Goal: Information Seeking & Learning: Find specific fact

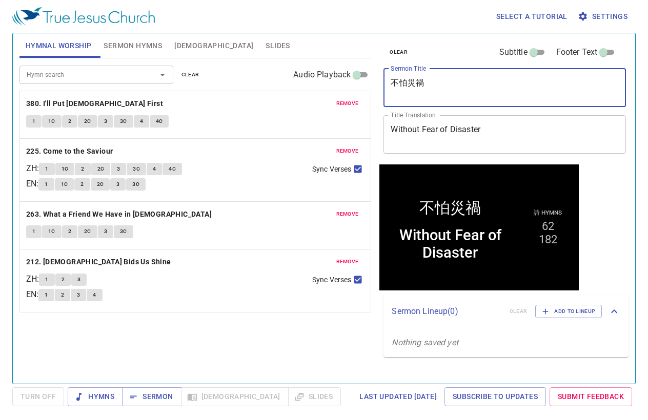
click at [456, 82] on textarea "不怕災禍" at bounding box center [505, 87] width 228 height 19
paste textarea "看不見的愛"
type textarea "看不見的愛"
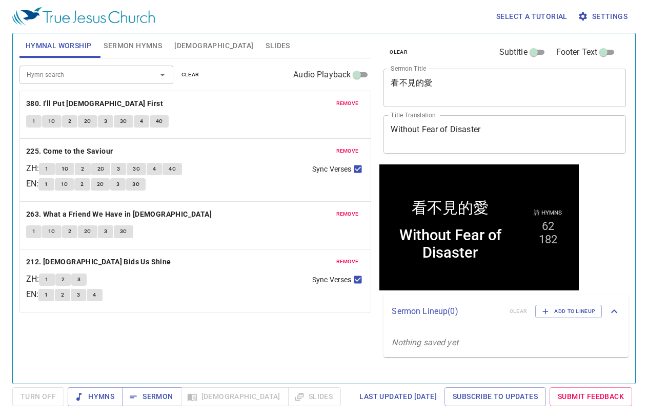
click at [482, 133] on textarea "Without Fear of Disaster" at bounding box center [505, 134] width 228 height 19
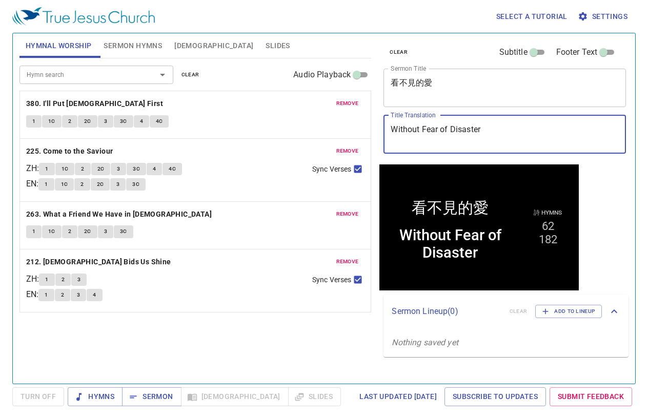
paste textarea "Love You Cannot See"
type textarea "Love You Cannot See"
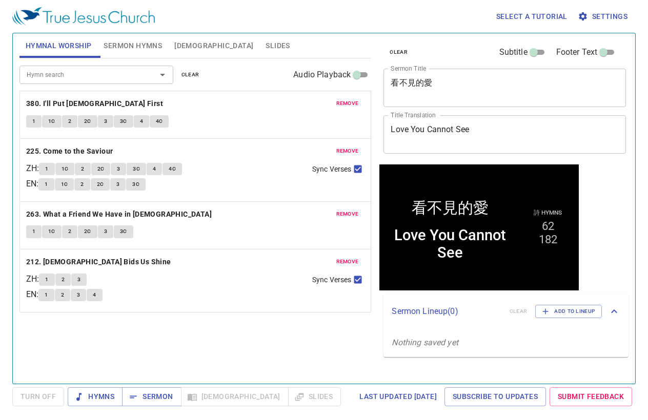
drag, startPoint x: 187, startPoint y: 70, endPoint x: 180, endPoint y: 67, distance: 6.9
click at [187, 70] on span "clear" at bounding box center [191, 74] width 18 height 9
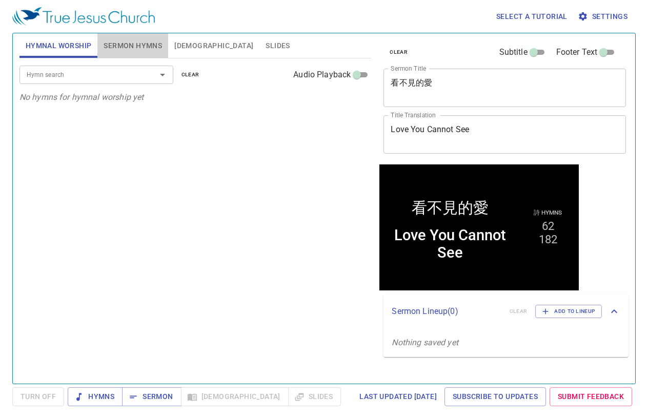
click at [119, 43] on span "Sermon Hymns" at bounding box center [133, 45] width 58 height 13
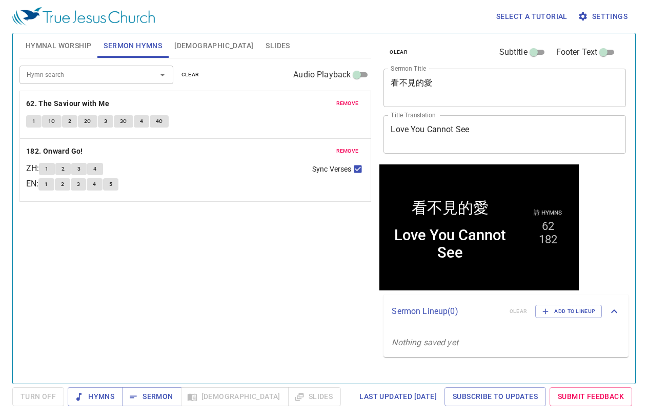
click at [189, 71] on span "clear" at bounding box center [191, 74] width 18 height 9
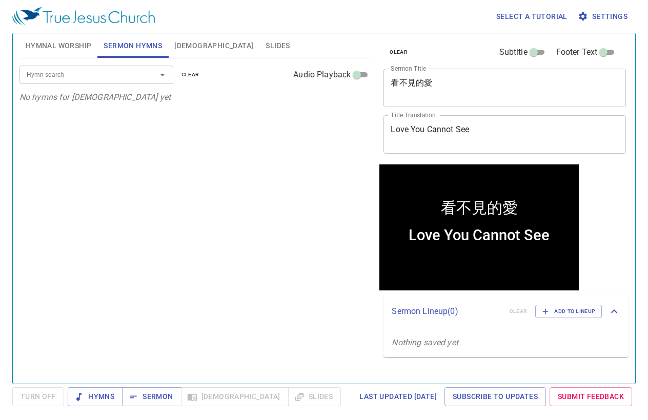
click at [117, 81] on div "Hymn search" at bounding box center [96, 75] width 154 height 18
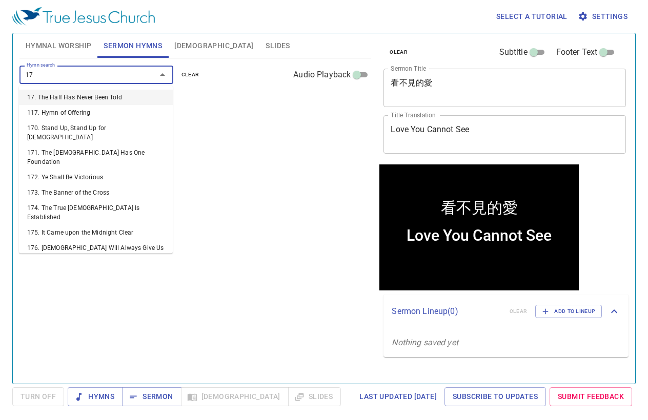
type input "175"
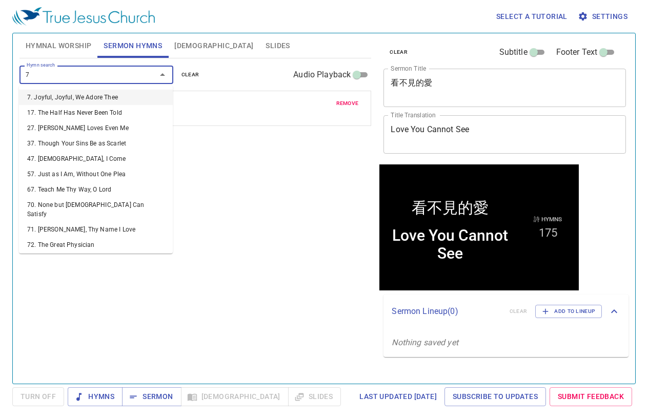
type input "70"
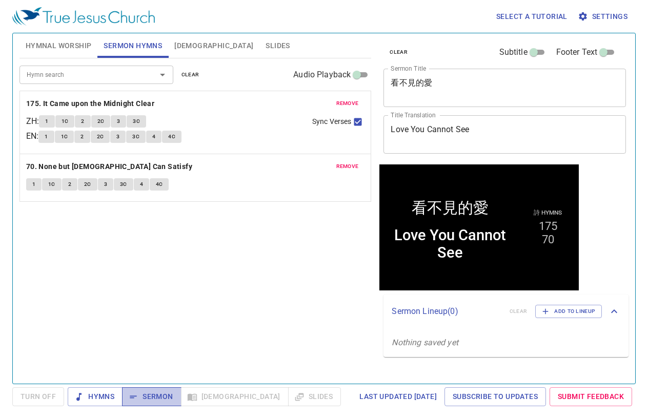
click at [149, 398] on span "Sermon" at bounding box center [151, 397] width 43 height 13
click at [61, 44] on span "Hymnal Worship" at bounding box center [59, 45] width 66 height 13
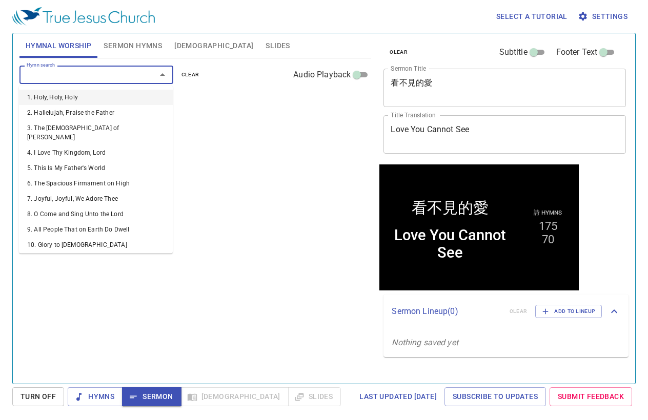
click at [57, 72] on input "Hymn search" at bounding box center [81, 75] width 117 height 12
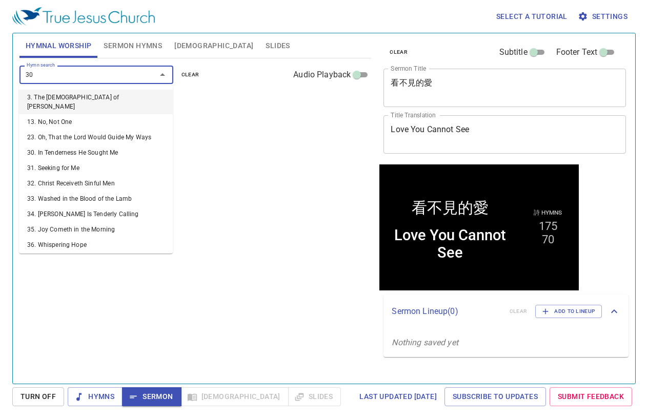
type input "303"
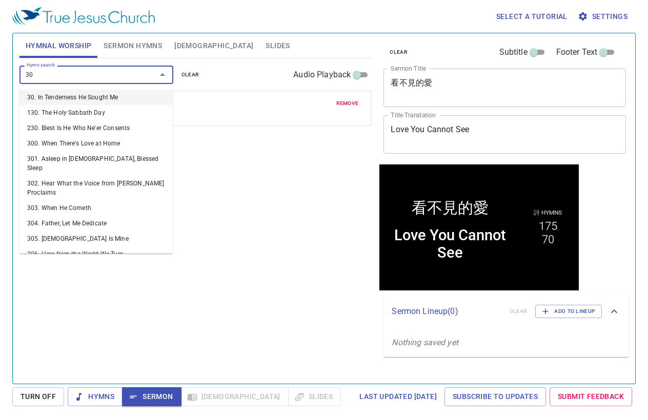
type input "305"
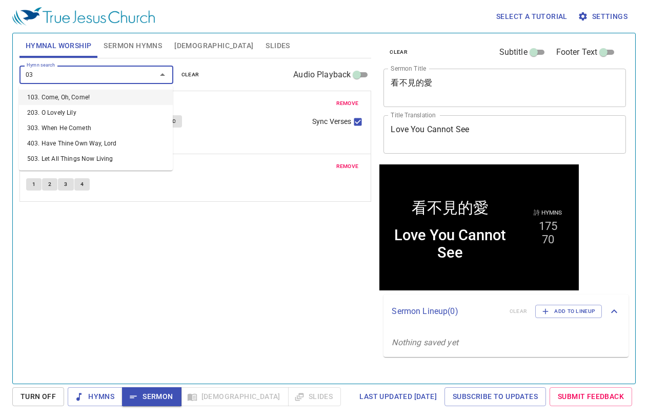
type input "0"
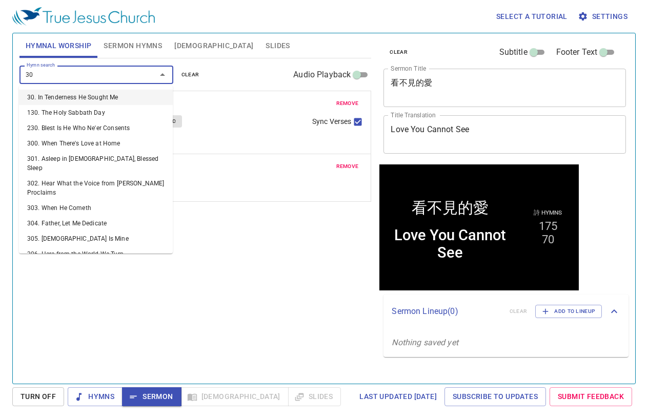
type input "307"
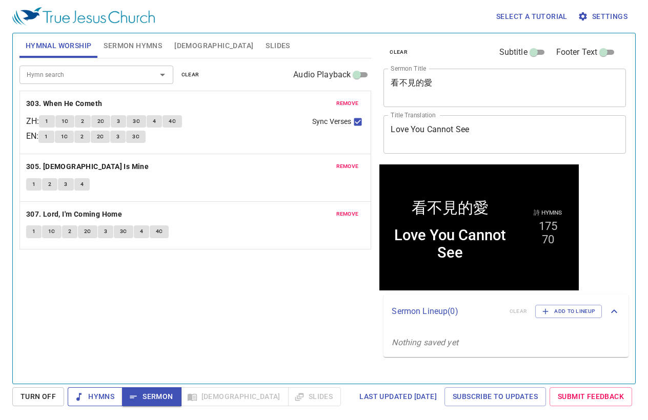
click at [0, 0] on span "Hymns" at bounding box center [0, 0] width 0 height 0
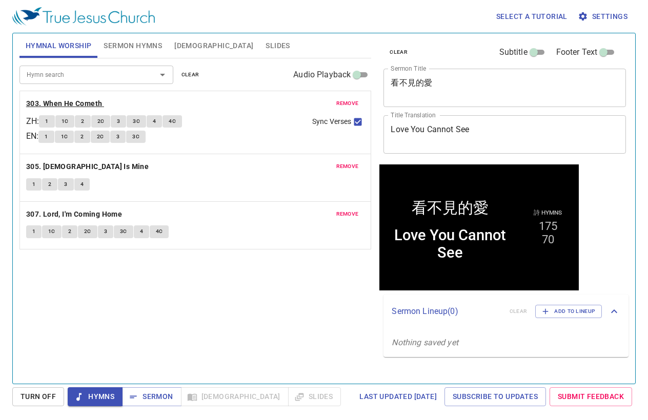
click at [83, 104] on b "303. When He Cometh" at bounding box center [64, 103] width 76 height 13
click at [78, 171] on b "305. [DEMOGRAPHIC_DATA] Is Mine" at bounding box center [87, 166] width 123 height 13
click at [103, 212] on b "307. Lord, I'm Coming Home" at bounding box center [74, 214] width 96 height 13
click at [160, 400] on span "Sermon" at bounding box center [151, 397] width 43 height 13
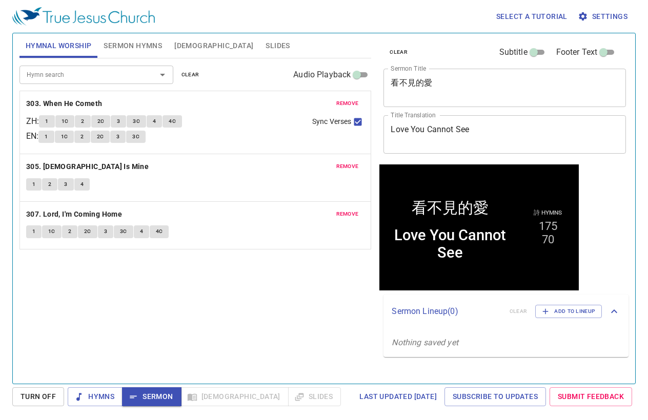
click at [189, 47] on span "[DEMOGRAPHIC_DATA]" at bounding box center [213, 45] width 79 height 13
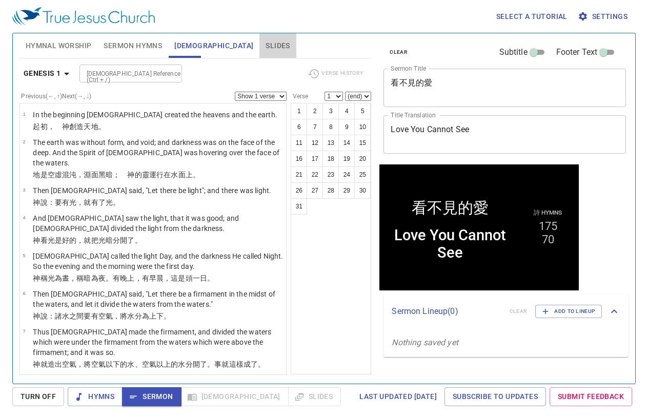
click at [266, 47] on span "Slides" at bounding box center [278, 45] width 24 height 13
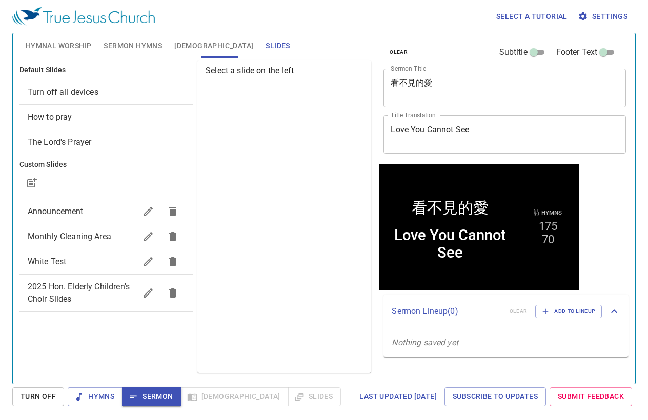
click at [76, 118] on span "How to pray" at bounding box center [106, 117] width 157 height 12
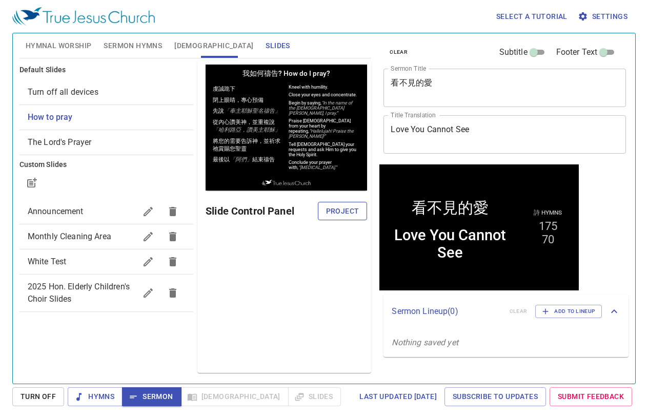
click at [324, 209] on button "Project" at bounding box center [343, 211] width 50 height 19
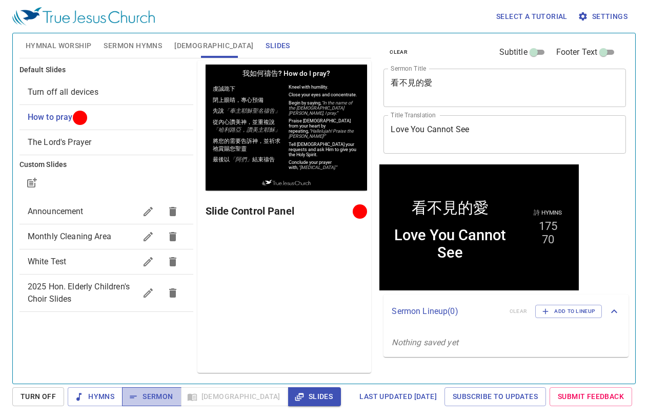
click at [150, 401] on span "Sermon" at bounding box center [151, 397] width 43 height 13
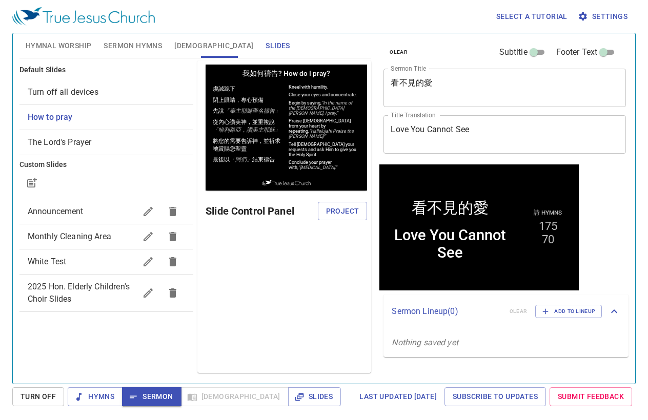
click at [180, 41] on span "[DEMOGRAPHIC_DATA]" at bounding box center [213, 45] width 79 height 13
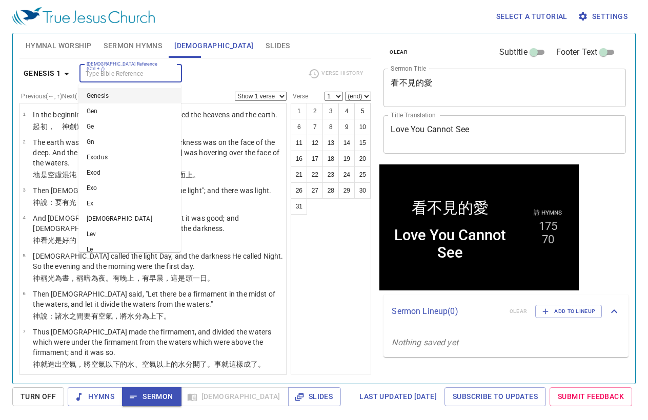
click at [146, 72] on input "[DEMOGRAPHIC_DATA] Reference (Ctrl + /)" at bounding box center [122, 74] width 79 height 12
type input "1cor 13"
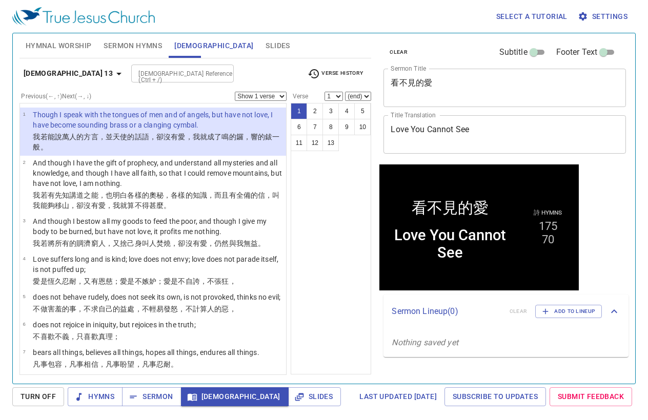
click at [261, 94] on select "Show 1 verse Show 2 verses Show 3 verses Show 4 verses Show 5 verses" at bounding box center [261, 96] width 52 height 9
select select "2"
click at [235, 92] on select "Show 1 verse Show 2 verses Show 3 verses Show 4 verses Show 5 verses" at bounding box center [261, 96] width 52 height 9
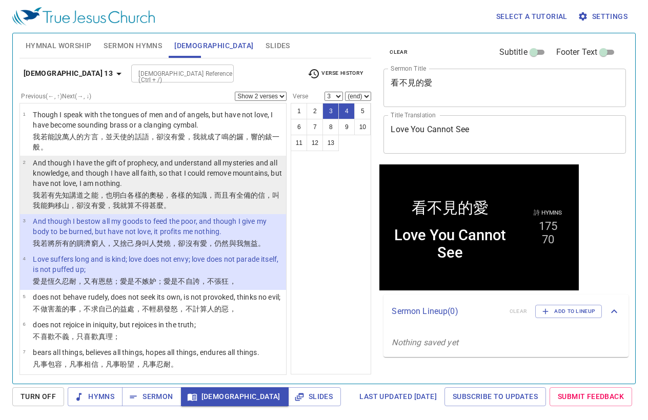
click at [93, 196] on wg4394 "之能，也 明白 各樣 的奧秘 ，各樣 的知識 ，而且 有 全備 的信 ，叫 我能夠移 山 ，卻 沒 有 愛 ，我就算 不得甚麼 。" at bounding box center [156, 200] width 247 height 18
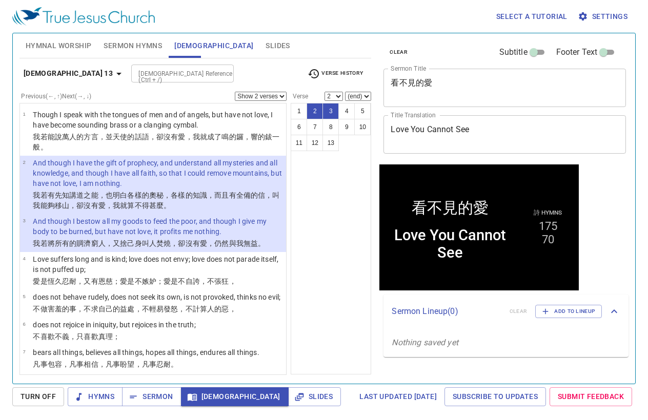
click at [323, 320] on div "1 2 3 4 5 6 7 8 9 10 11 12 13" at bounding box center [331, 239] width 81 height 272
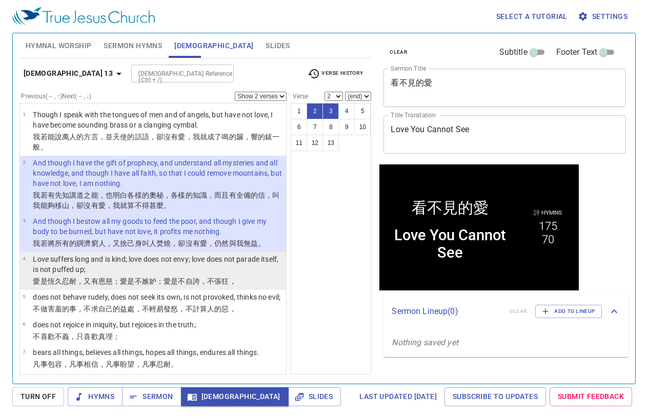
click at [228, 274] on p "Love suffers long and is kind; love does not envy; love does not parade itself,…" at bounding box center [158, 264] width 250 height 21
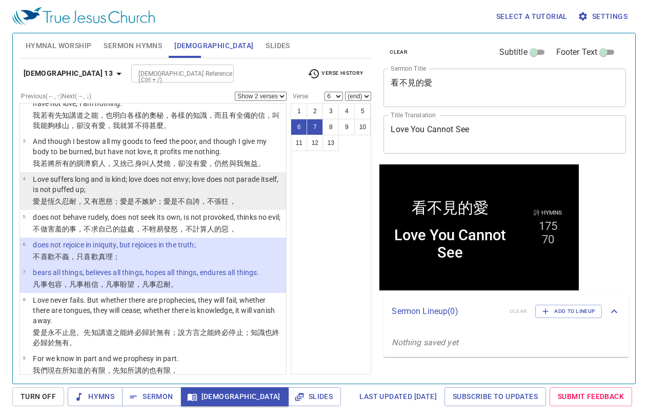
scroll to position [103, 0]
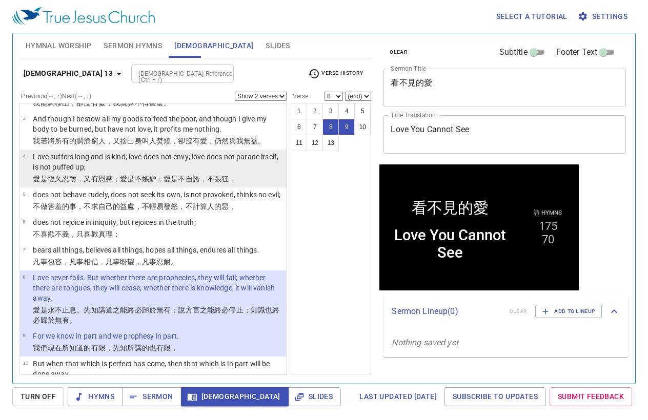
click at [163, 173] on td "Love suffers long and is kind; love does not envy; love does not parade itself,…" at bounding box center [158, 163] width 250 height 22
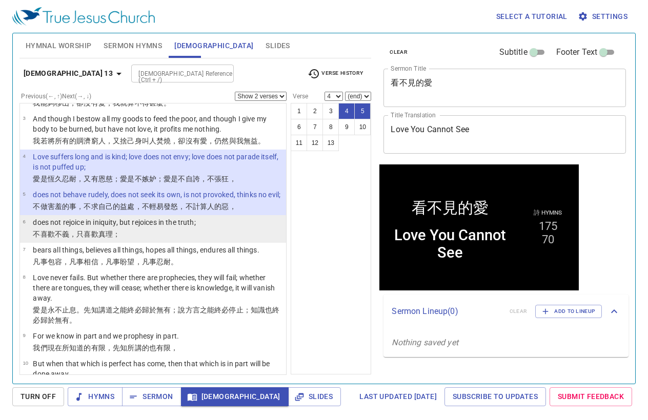
click at [117, 229] on td "does not rejoice in iniquity, but rejoices in the truth;" at bounding box center [114, 223] width 163 height 12
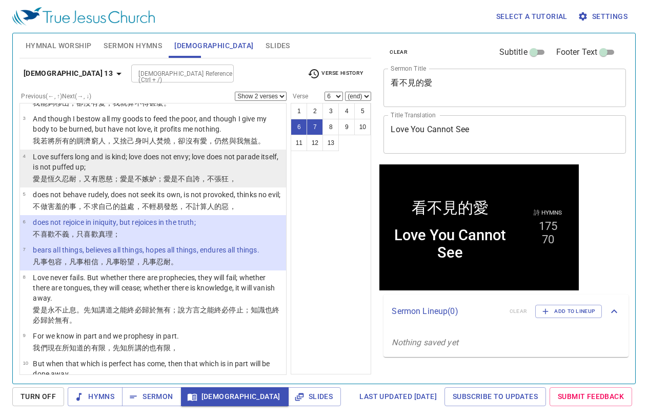
click at [138, 178] on wg26 "是不 嫉妒 ；愛 是不 自誇 ，不 張狂 ，" at bounding box center [181, 179] width 109 height 8
select select "4"
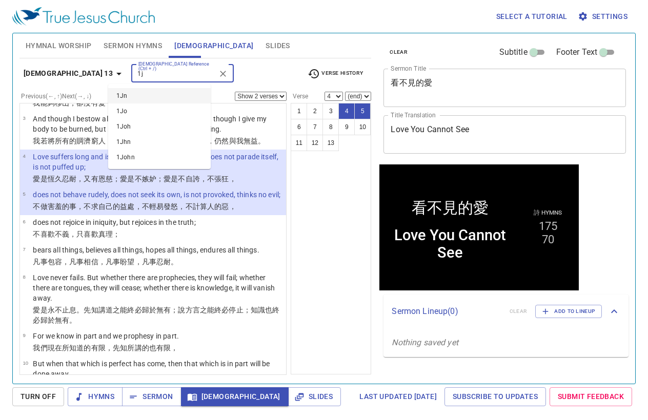
type input "1"
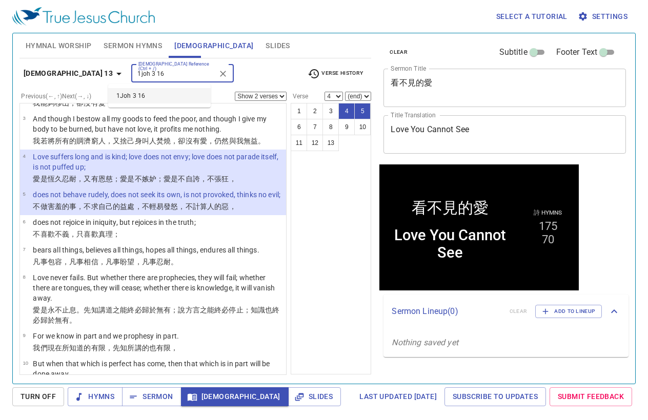
type input "1joh 3 16"
select select "1"
select select "16"
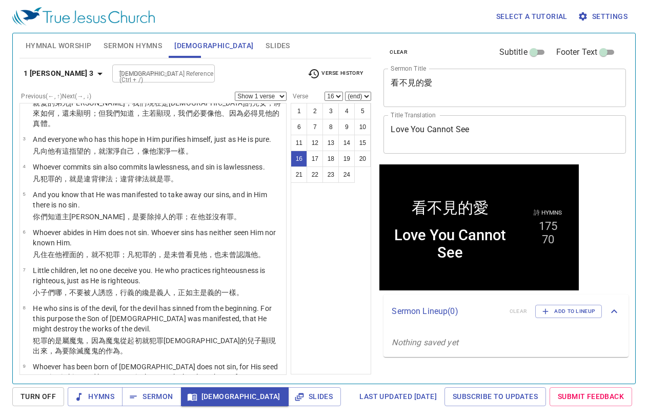
scroll to position [538, 0]
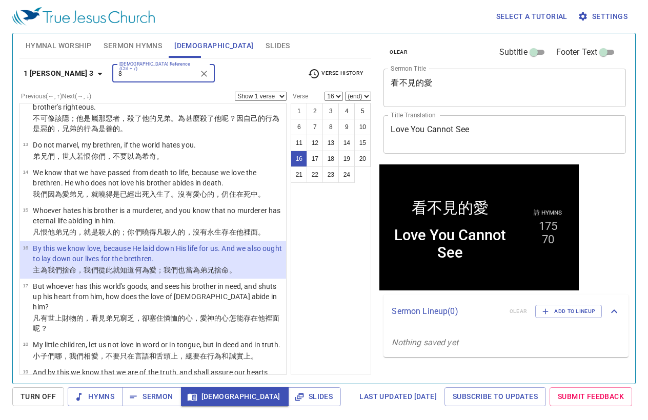
type input "8"
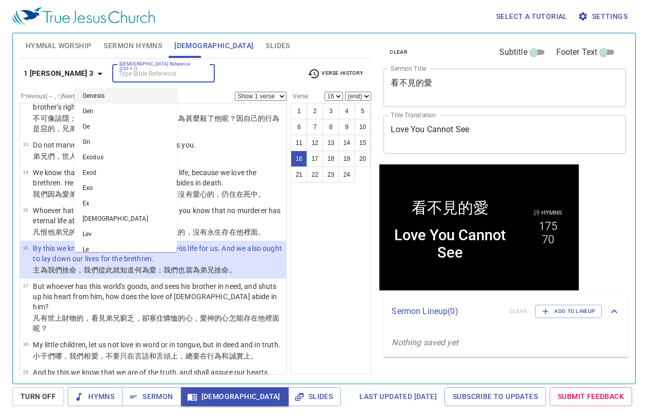
click at [344, 68] on span "Verse History" at bounding box center [335, 74] width 55 height 12
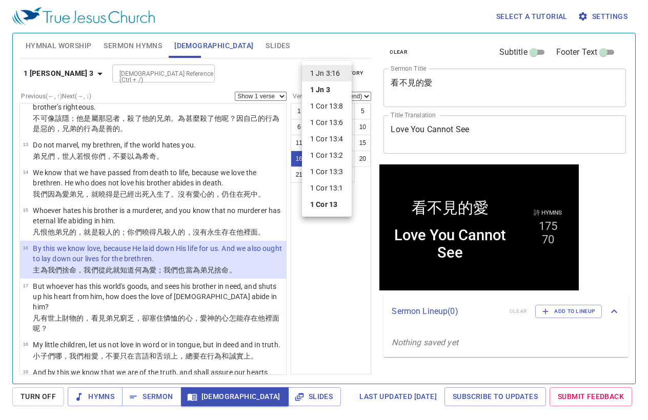
click at [0, 0] on li "1 Cor 13:8" at bounding box center [0, 0] width 0 height 0
select select "8"
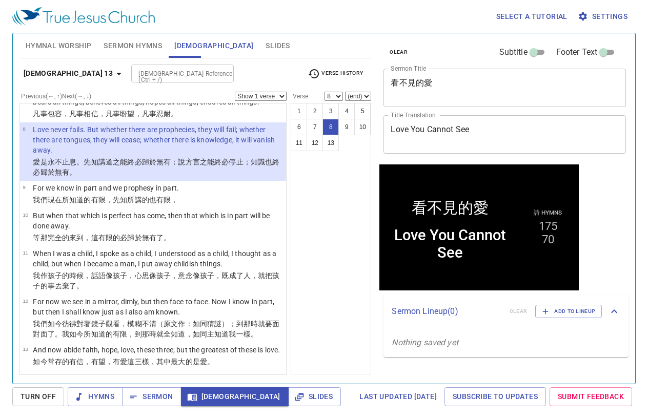
scroll to position [270, 0]
click at [272, 97] on select "Show 1 verse Show 2 verses Show 3 verses Show 4 verses Show 5 verses" at bounding box center [261, 96] width 52 height 9
select select "2"
click at [235, 92] on select "Show 1 verse Show 2 verses Show 3 verses Show 4 verses Show 5 verses" at bounding box center [261, 96] width 52 height 9
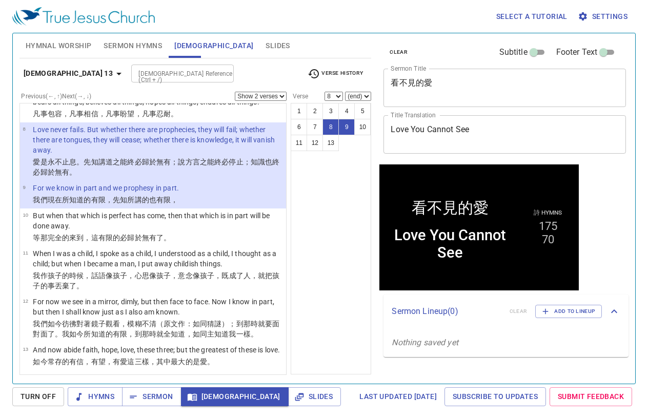
select select "10"
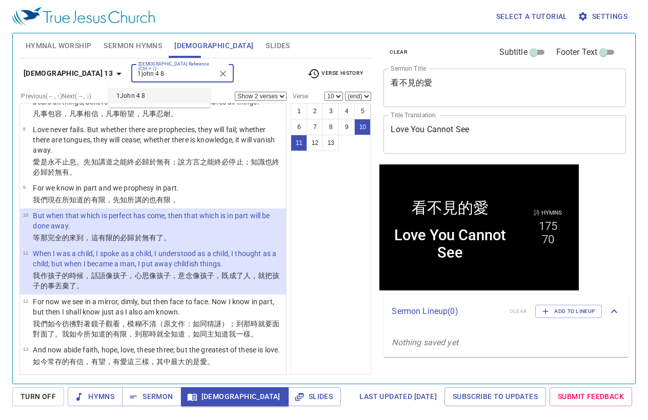
type input "1john 4 8"
select select "1"
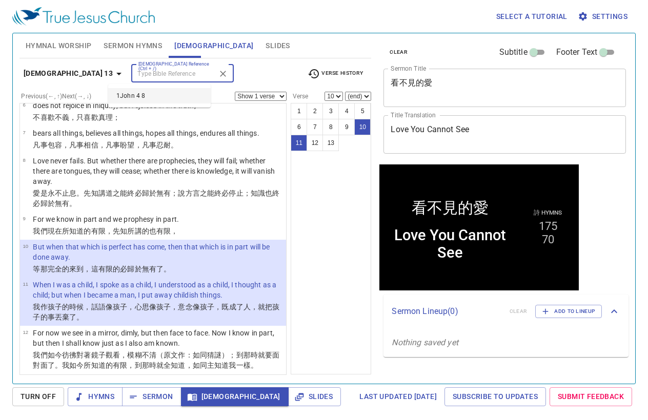
select select "8"
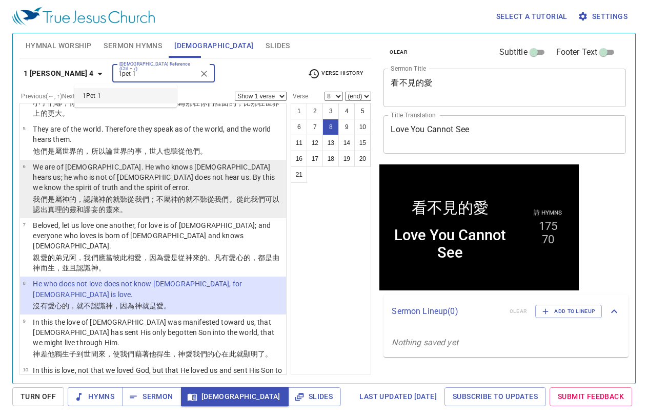
type input "1pet 1"
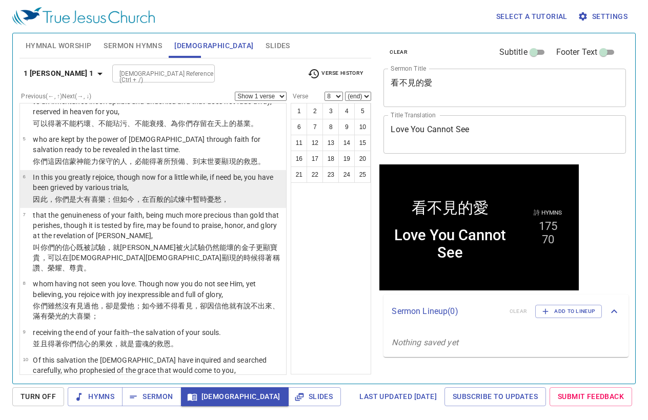
scroll to position [0, 0]
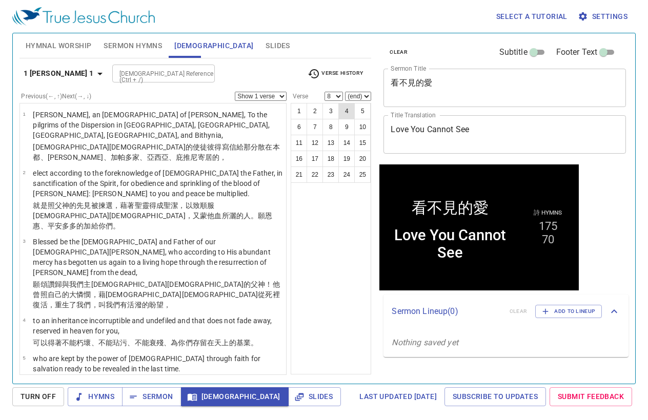
click at [342, 113] on button "4" at bounding box center [346, 111] width 16 height 16
select select "4"
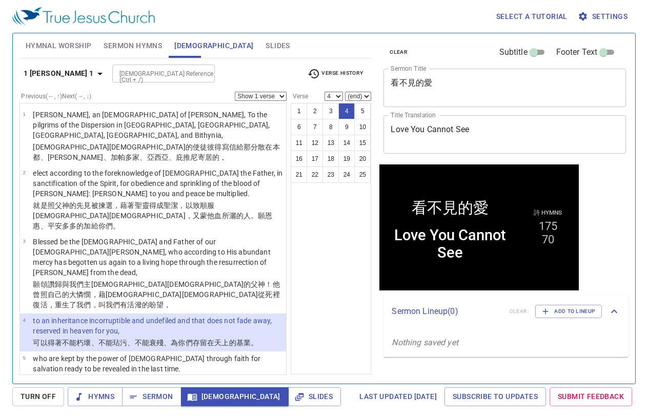
click at [120, 74] on input "[DEMOGRAPHIC_DATA] Reference (Ctrl + /)" at bounding box center [154, 74] width 79 height 12
type input "2pe 1 4"
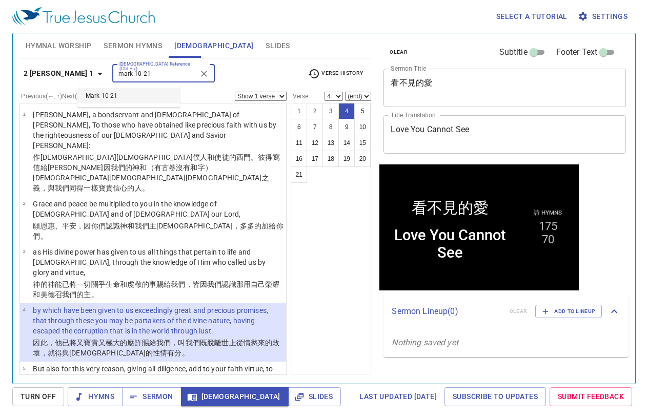
type input "mark 10 21"
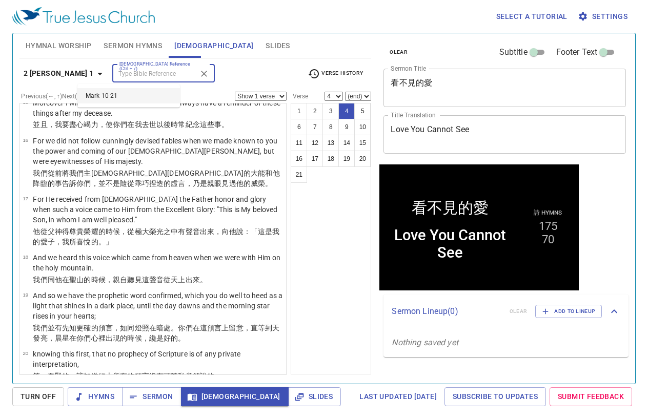
select select "21"
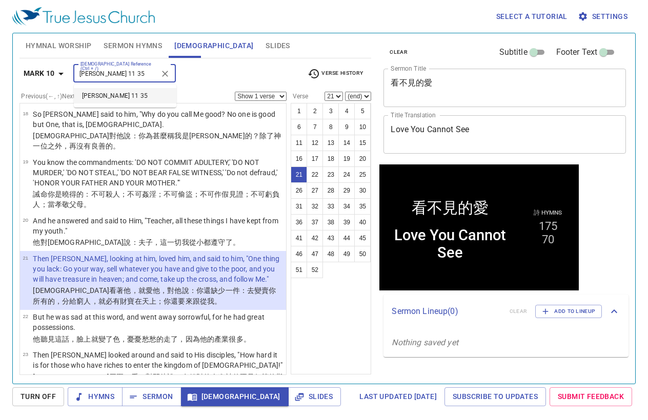
type input "john 11 35"
select select "35"
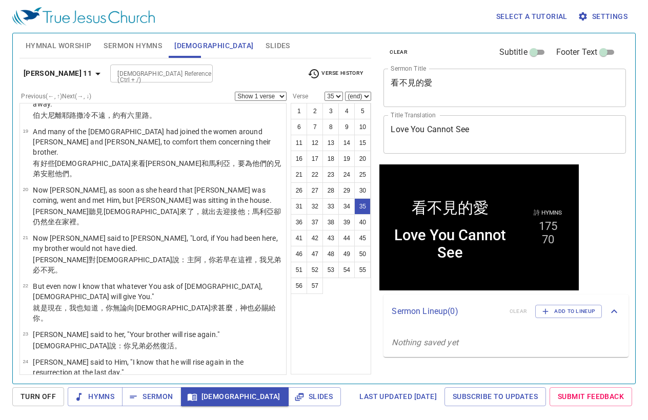
scroll to position [1162, 0]
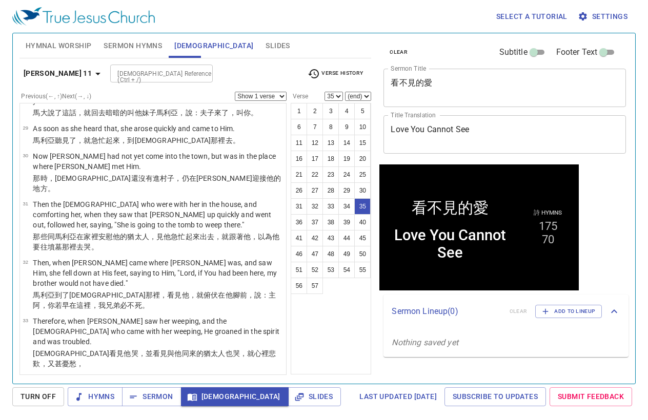
click at [273, 96] on select "Show 1 verse Show 2 verses Show 3 verses Show 4 verses Show 5 verses" at bounding box center [261, 96] width 52 height 9
select select "2"
click at [235, 92] on select "Show 1 verse Show 2 verses Show 3 verses Show 4 verses Show 5 verses" at bounding box center [261, 96] width 52 height 9
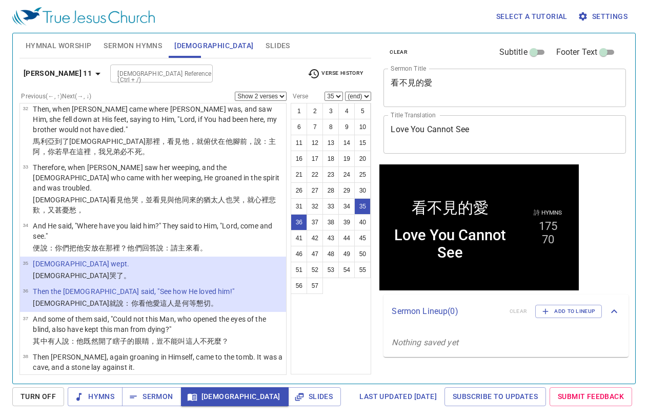
scroll to position [1264, 0]
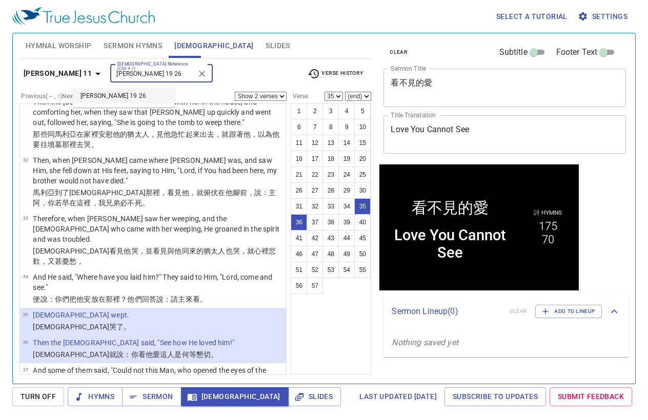
type input "john 19 26"
select select "1"
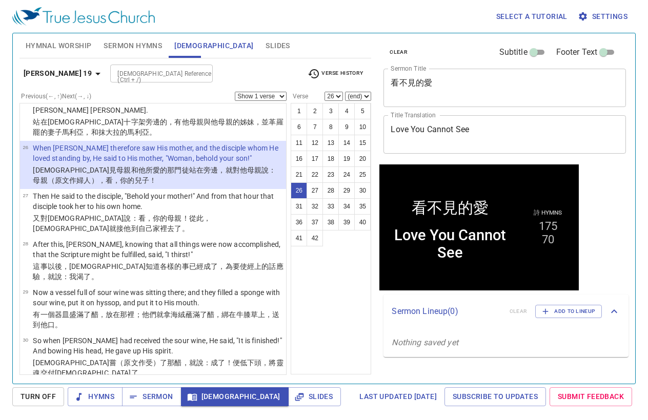
scroll to position [1067, 0]
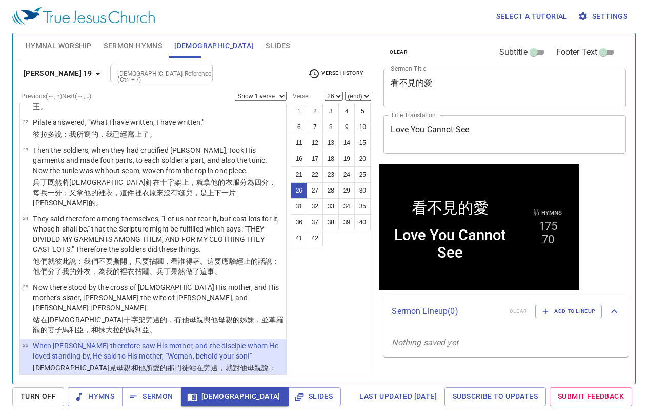
select select "27"
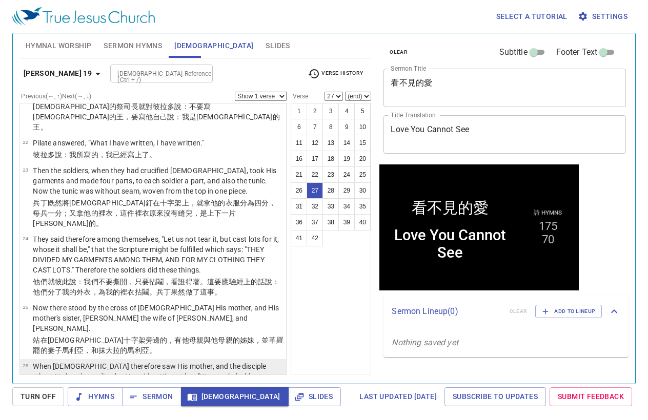
click at [194, 394] on p "耶穌 見 母親 和 他所愛 的那 門徒 站在旁邊 ，就對他 母親 說 ：母親（原文作婦人 ），看 ，你的 兒子 ！" at bounding box center [158, 404] width 250 height 21
select select "26"
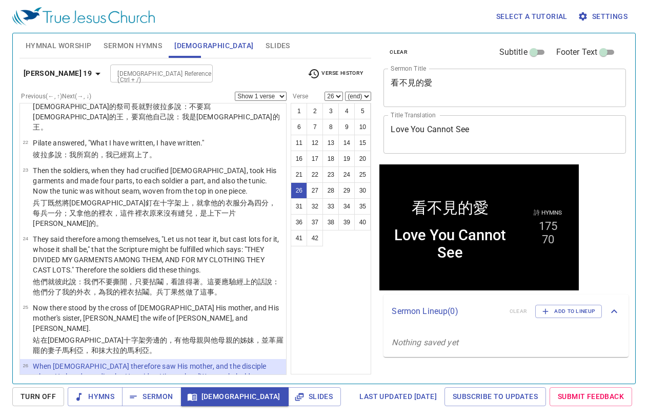
click at [274, 100] on div "Previous (←, ↑) Next (→, ↓) Show 1 verse Show 2 verses Show 3 verses Show 4 ver…" at bounding box center [153, 228] width 268 height 272
click at [274, 96] on select "Show 1 verse Show 2 verses Show 3 verses Show 4 verses Show 5 verses" at bounding box center [261, 96] width 52 height 9
select select "2"
click at [235, 92] on select "Show 1 verse Show 2 verses Show 3 verses Show 4 verses Show 5 verses" at bounding box center [261, 96] width 52 height 9
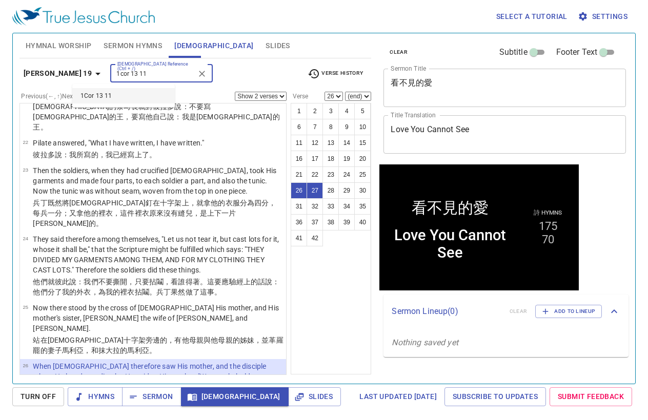
type input "1cor 13 11"
select select "1"
select select "11"
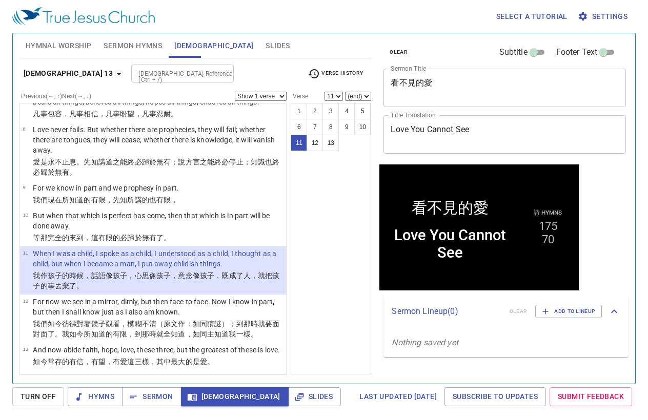
click at [264, 95] on select "Show 1 verse Show 2 verses Show 3 verses Show 4 verses Show 5 verses" at bounding box center [261, 96] width 52 height 9
select select "2"
click at [235, 92] on select "Show 1 verse Show 2 verses Show 3 verses Show 4 verses Show 5 verses" at bounding box center [261, 96] width 52 height 9
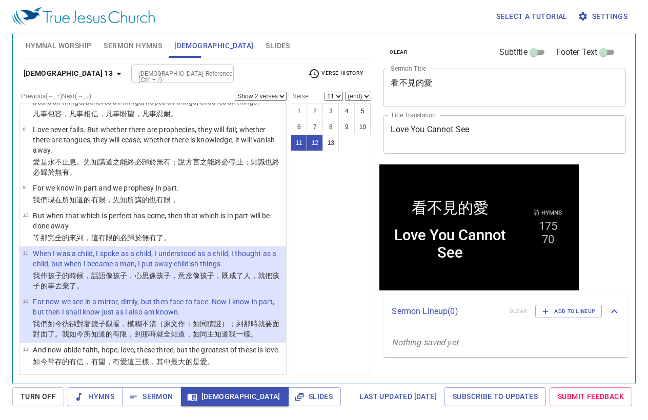
select select "13"
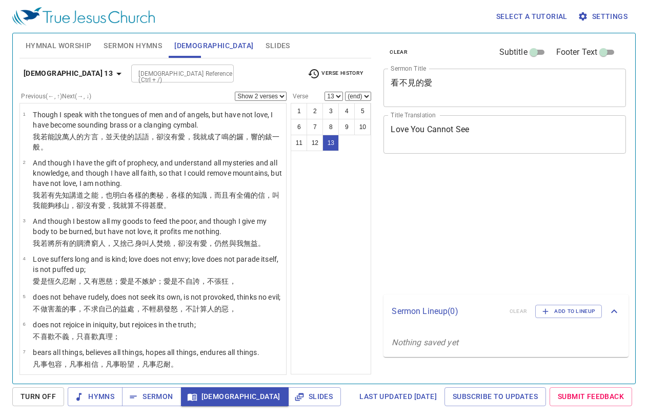
select select "2"
select select "13"
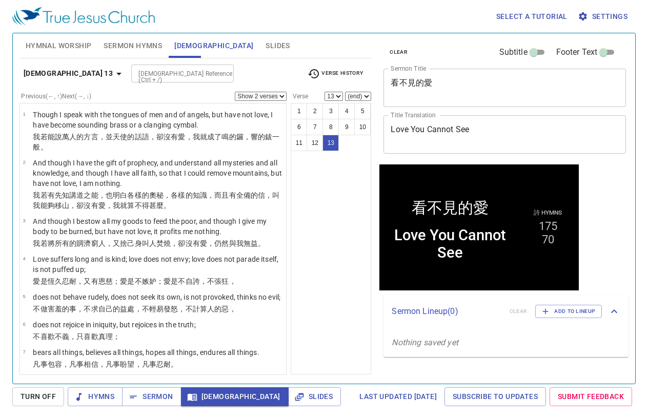
scroll to position [270, 0]
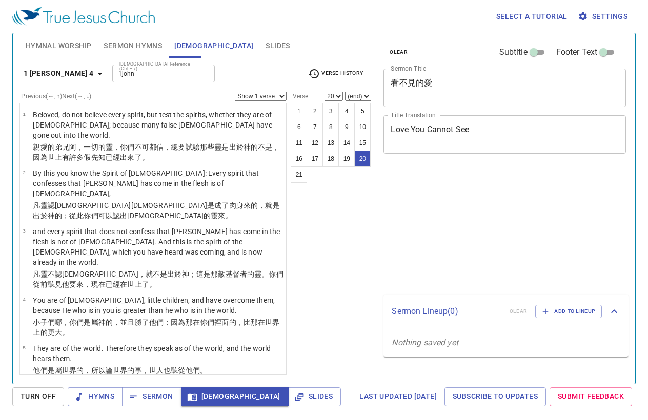
select select "20"
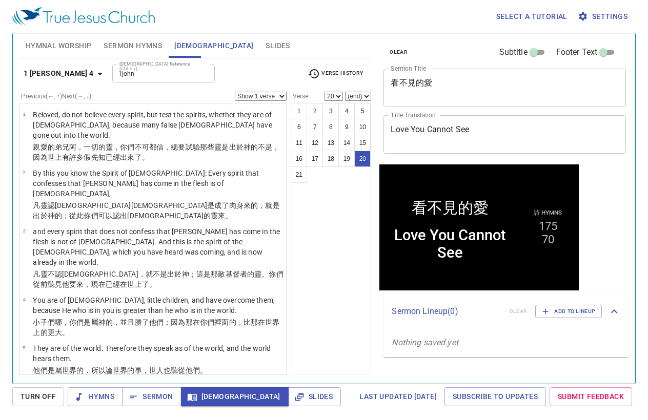
scroll to position [646, 0]
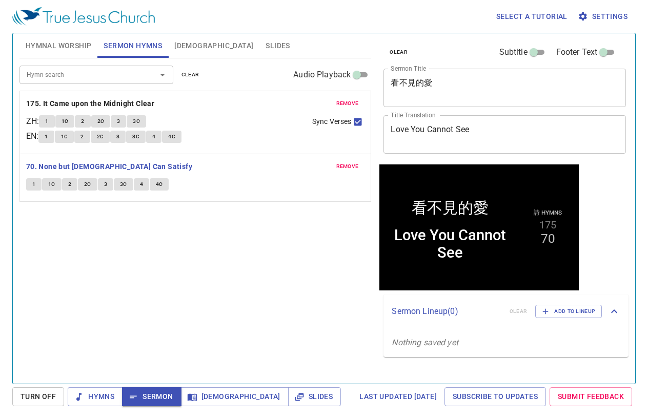
click at [345, 406] on div "Last updated [DATE] Subscribe to Updates Submit Feedback" at bounding box center [490, 397] width 291 height 19
click at [158, 398] on span "Sermon" at bounding box center [151, 397] width 43 height 13
click at [508, 354] on p "Nothing saved yet" at bounding box center [506, 343] width 245 height 29
click at [0, 0] on div "clear Subtitle Footer Text Sermon Title 看不見的愛 x Sermon Title Title Translation …" at bounding box center [0, 0] width 0 height 0
click at [0, 0] on span "Slides" at bounding box center [0, 0] width 0 height 0
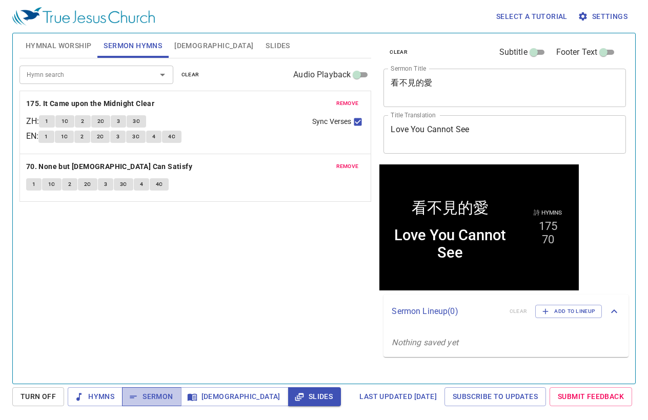
click at [0, 0] on span "Sermon" at bounding box center [0, 0] width 0 height 0
